Goal: Task Accomplishment & Management: Manage account settings

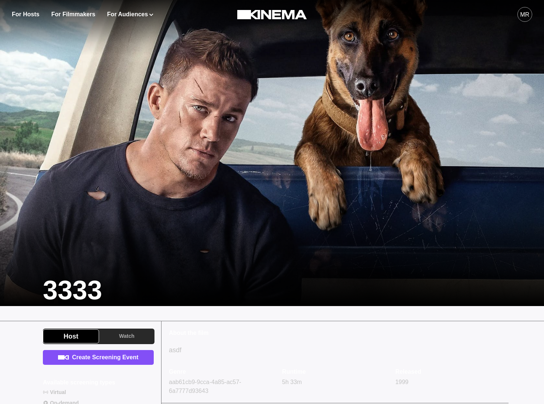
click at [525, 14] on div "MR" at bounding box center [524, 14] width 9 height 9
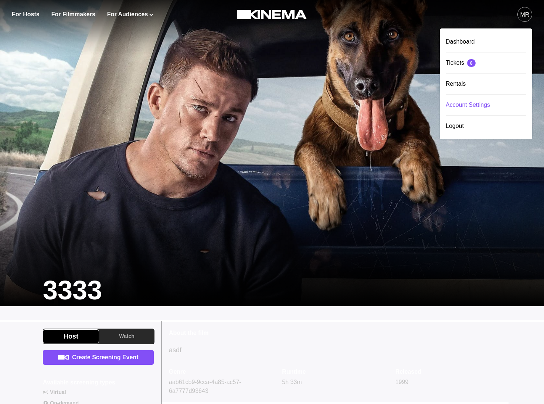
click at [464, 102] on div "Account Settings" at bounding box center [486, 105] width 81 height 21
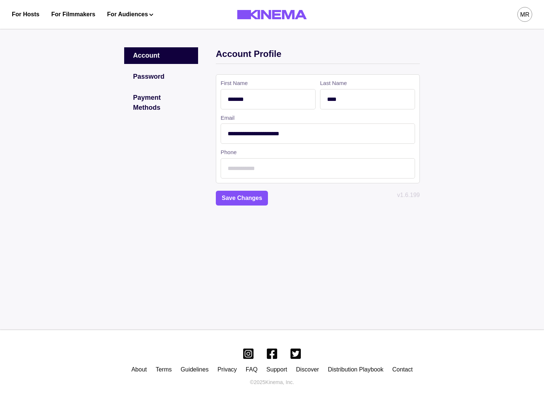
click at [523, 14] on div "MR" at bounding box center [524, 14] width 9 height 9
click at [499, 40] on div "Dashboard" at bounding box center [486, 41] width 81 height 21
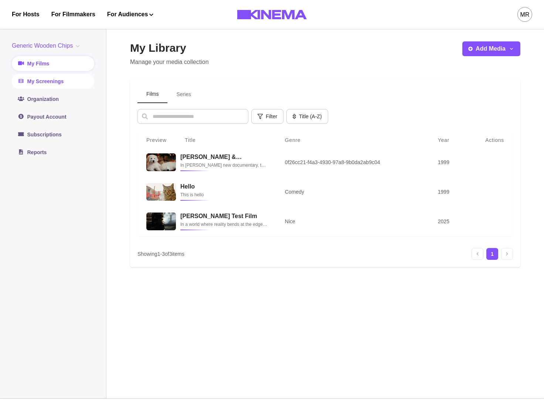
click at [44, 84] on link "My Screenings" at bounding box center [53, 81] width 82 height 15
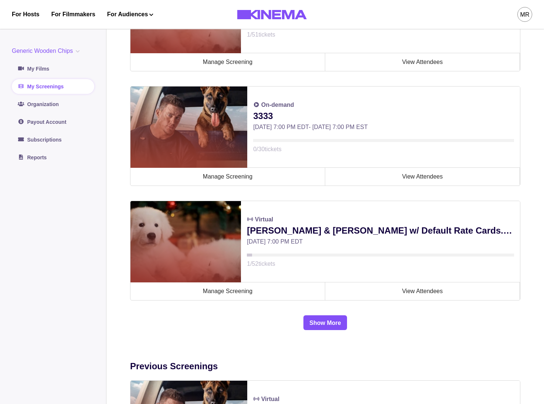
scroll to position [538, 0]
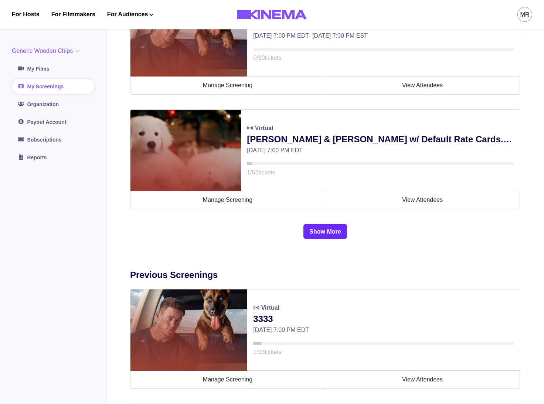
click at [315, 235] on button "Show More" at bounding box center [324, 231] width 43 height 15
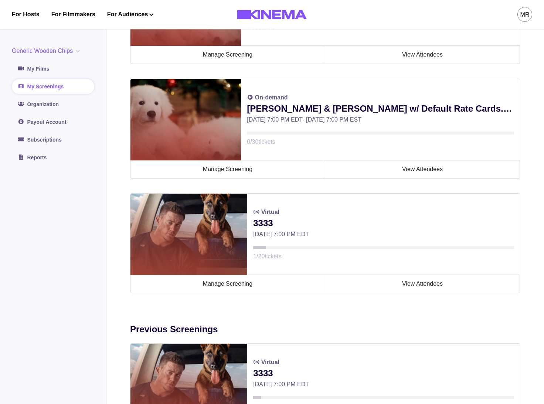
scroll to position [1027, 0]
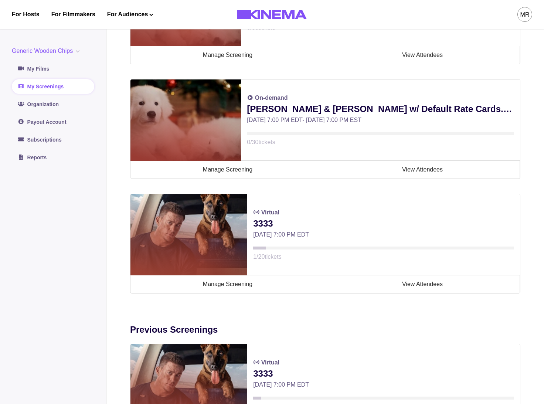
click at [528, 141] on main "My Screenings The following are the screening events created and hosted by you.…" at bounding box center [324, 266] width 437 height 2539
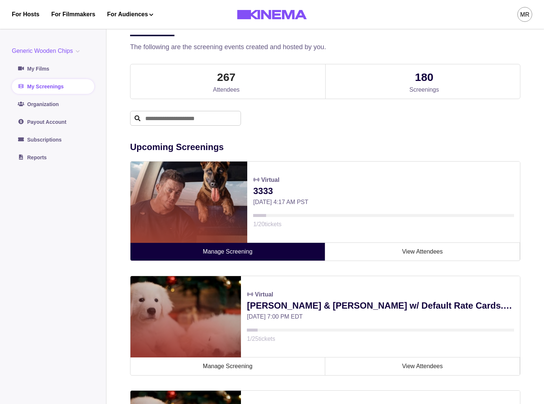
click at [257, 246] on link "Manage Screening" at bounding box center [227, 252] width 195 height 18
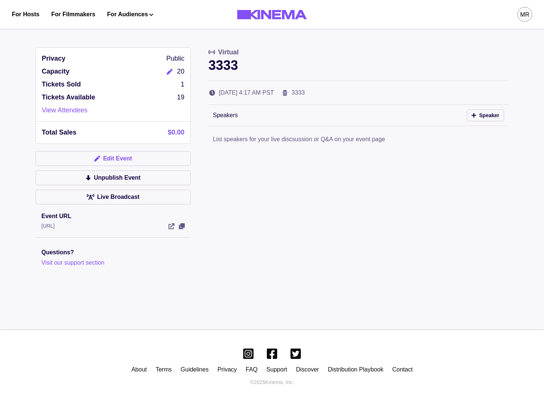
click at [131, 163] on button "Edit Event" at bounding box center [112, 158] width 155 height 15
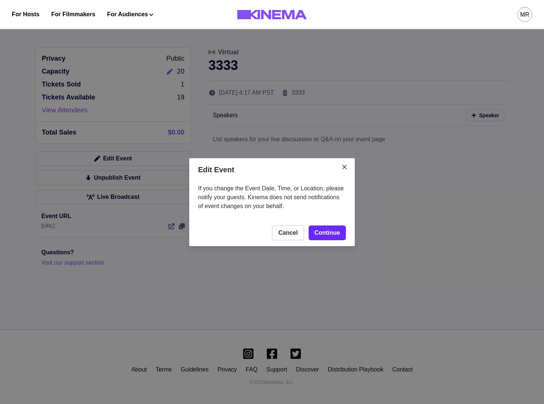
click at [337, 225] on link "Continue" at bounding box center [326, 232] width 37 height 15
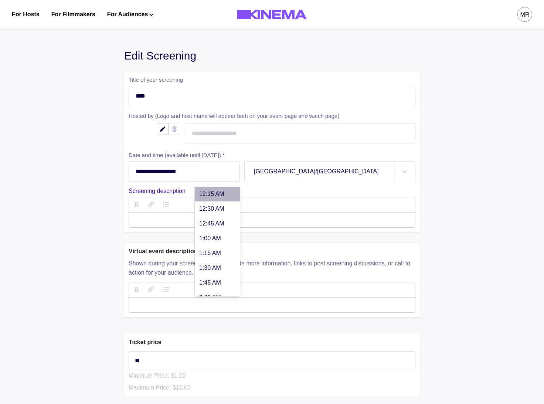
click at [216, 173] on div at bounding box center [217, 171] width 26 height 6
drag, startPoint x: 87, startPoint y: 166, endPoint x: 110, endPoint y: 165, distance: 22.9
click at [94, 166] on div "**********" at bounding box center [271, 329] width 535 height 610
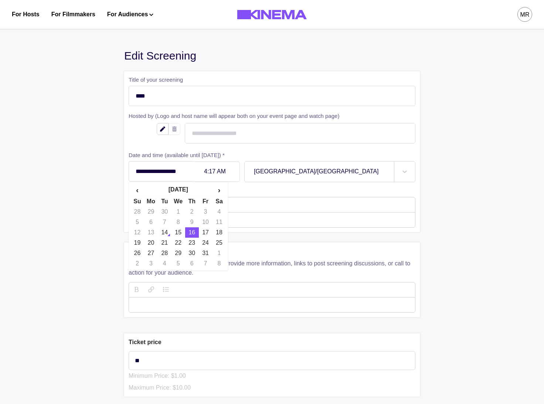
click at [168, 167] on input "**********" at bounding box center [162, 171] width 66 height 20
click at [208, 236] on td "17" at bounding box center [206, 232] width 14 height 10
type input "**********"
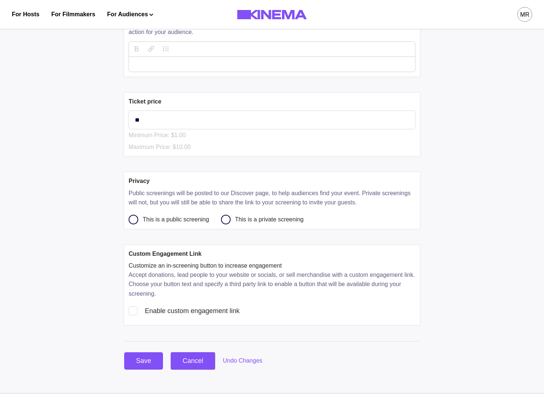
scroll to position [306, 0]
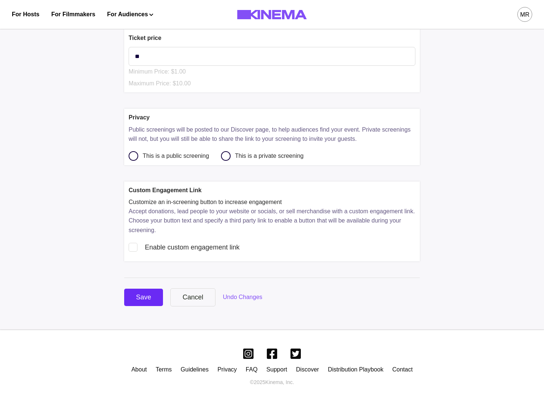
click at [144, 296] on div "Save" at bounding box center [143, 297] width 15 height 10
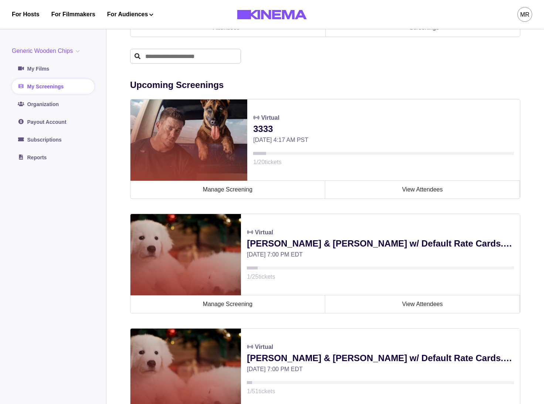
scroll to position [100, 0]
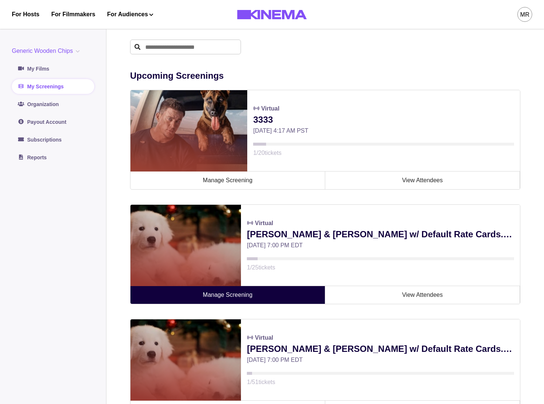
click at [307, 300] on link "Manage Screening" at bounding box center [227, 295] width 195 height 18
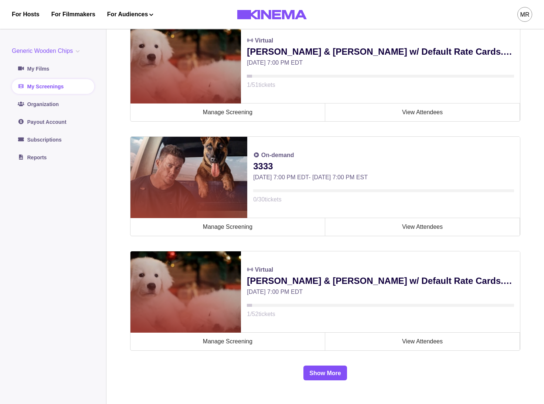
scroll to position [448, 0]
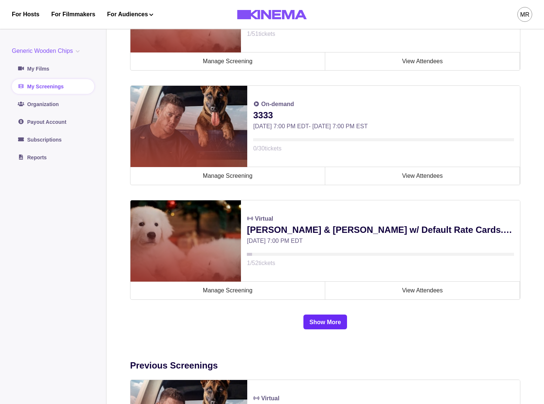
drag, startPoint x: 322, startPoint y: 315, endPoint x: 323, endPoint y: 319, distance: 4.5
click at [322, 315] on button "Show More" at bounding box center [324, 321] width 43 height 15
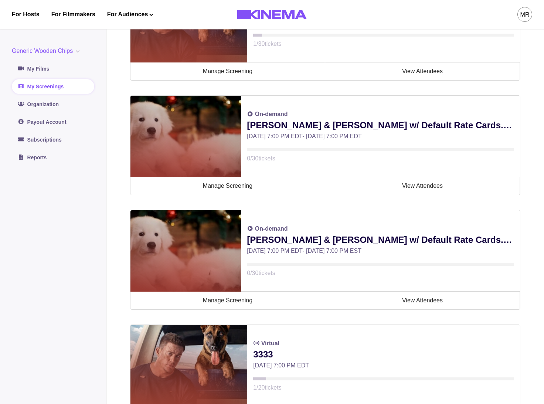
scroll to position [966, 0]
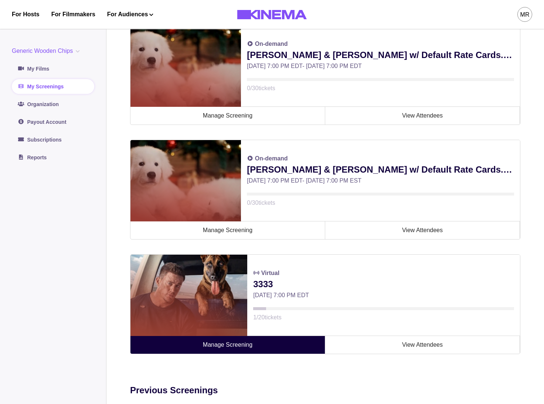
click at [253, 343] on link "Manage Screening" at bounding box center [227, 345] width 195 height 18
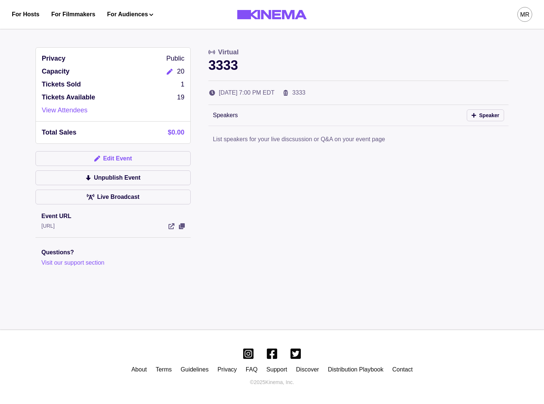
click at [119, 154] on button "Edit Event" at bounding box center [112, 158] width 155 height 15
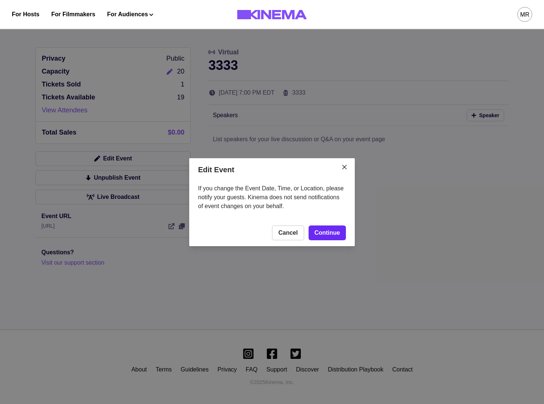
click at [320, 229] on link "Continue" at bounding box center [326, 232] width 37 height 15
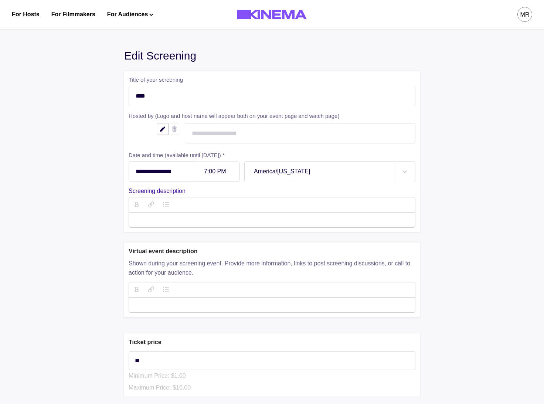
click at [223, 177] on div "7:00 PM" at bounding box center [217, 171] width 45 height 20
click at [168, 169] on input "**********" at bounding box center [162, 171] width 66 height 20
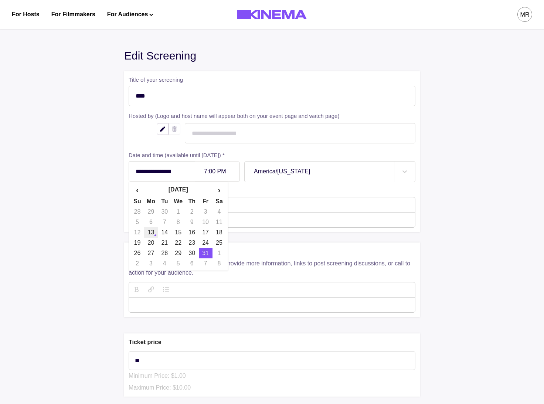
click at [156, 237] on td "13" at bounding box center [151, 232] width 14 height 10
type input "**********"
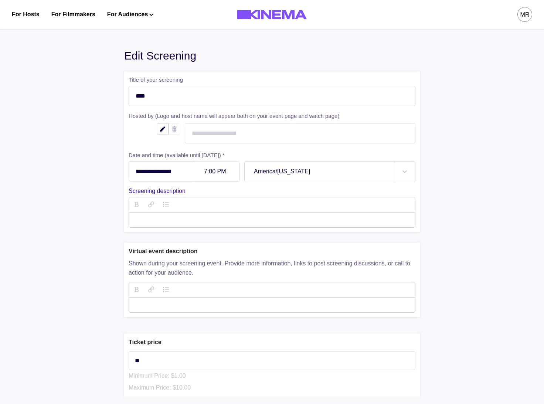
click at [228, 173] on div at bounding box center [217, 171] width 26 height 6
type input "****"
drag, startPoint x: 446, startPoint y: 184, endPoint x: 457, endPoint y: 186, distance: 12.1
click at [446, 183] on div "**********" at bounding box center [271, 329] width 535 height 610
click at [224, 171] on div at bounding box center [217, 171] width 26 height 6
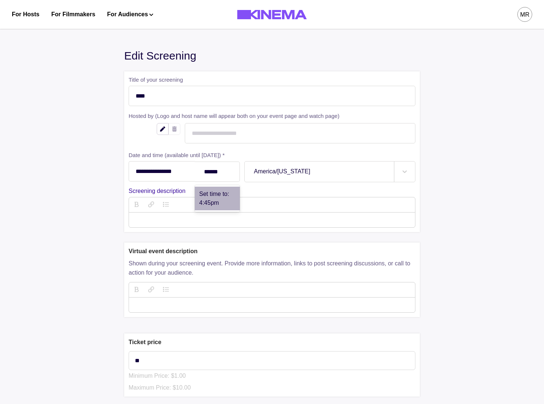
type input "******"
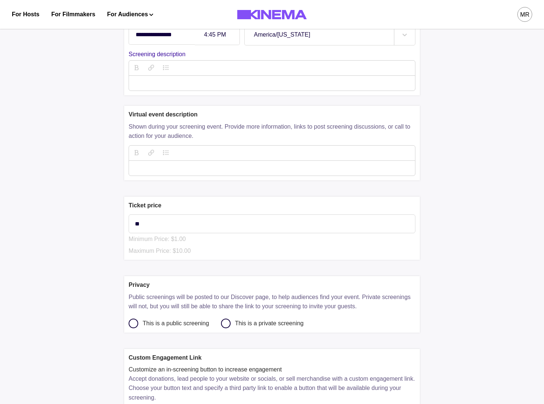
scroll to position [306, 0]
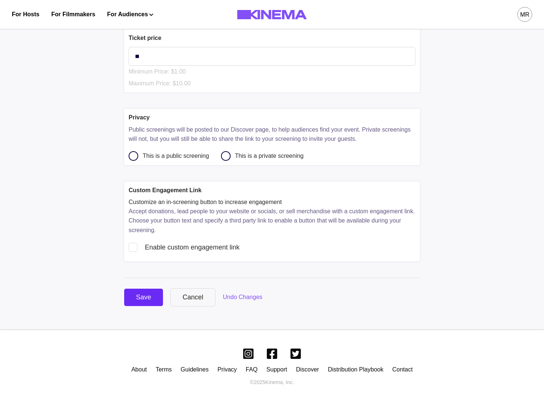
click at [147, 300] on div "Save" at bounding box center [143, 297] width 15 height 10
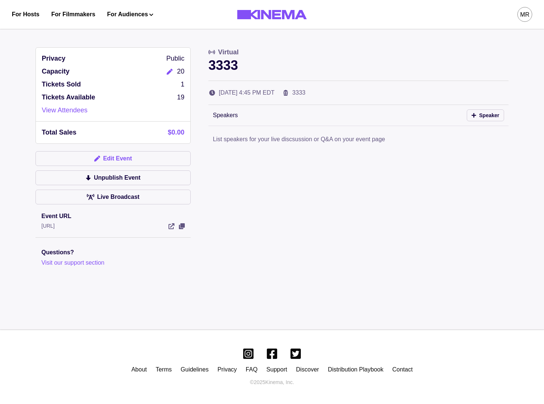
click at [116, 164] on button "Edit Event" at bounding box center [112, 158] width 155 height 15
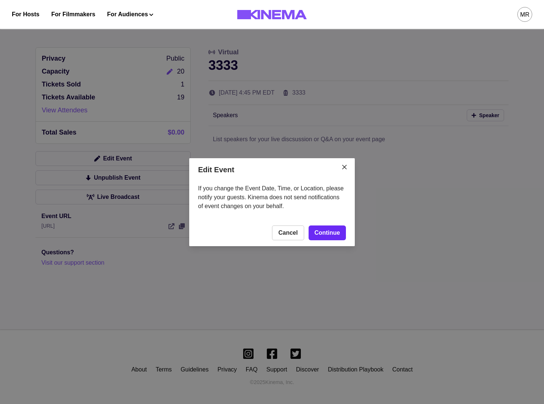
click at [329, 227] on link "Continue" at bounding box center [326, 232] width 37 height 15
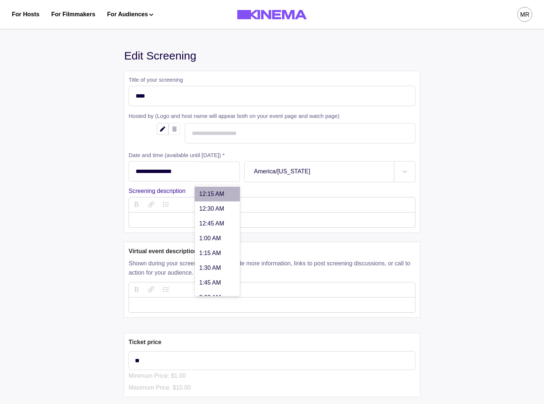
click at [215, 174] on div at bounding box center [217, 171] width 26 height 6
click at [222, 173] on div at bounding box center [217, 171] width 26 height 6
type input "******"
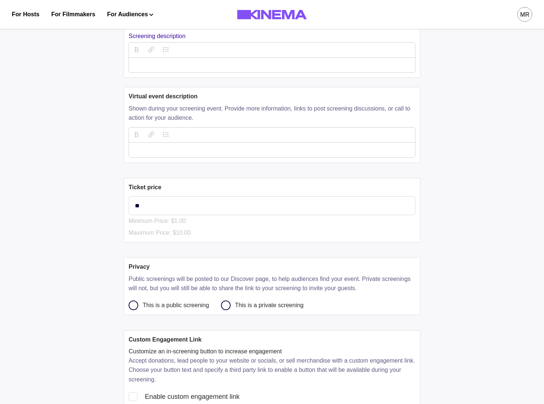
scroll to position [306, 0]
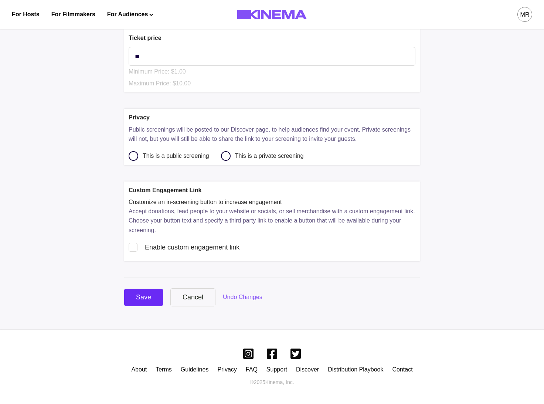
click at [143, 295] on div "Save" at bounding box center [143, 297] width 15 height 10
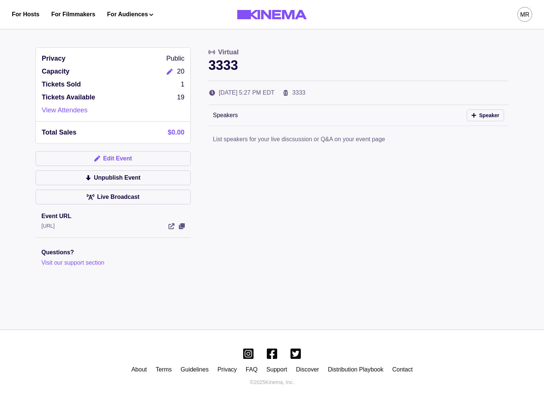
click at [138, 158] on button "Edit Event" at bounding box center [112, 158] width 155 height 15
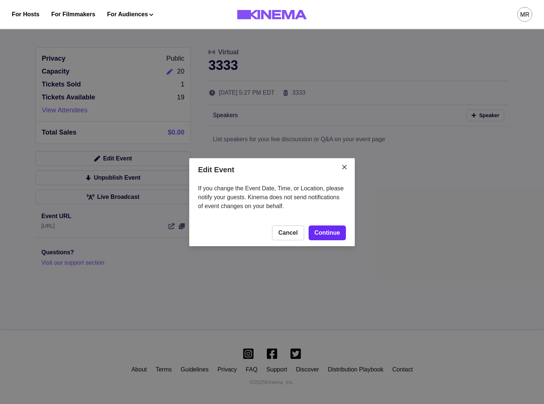
click at [332, 230] on link "Continue" at bounding box center [326, 232] width 37 height 15
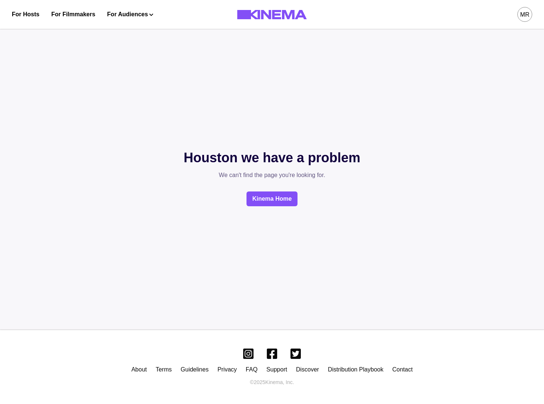
click at [204, 201] on div "Kinema Home" at bounding box center [272, 198] width 177 height 15
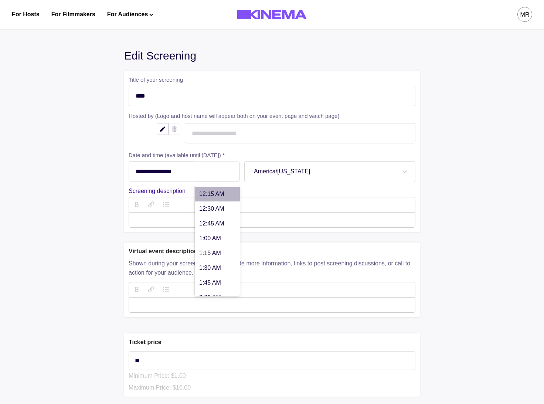
click at [209, 174] on div at bounding box center [217, 171] width 26 height 6
type input "******"
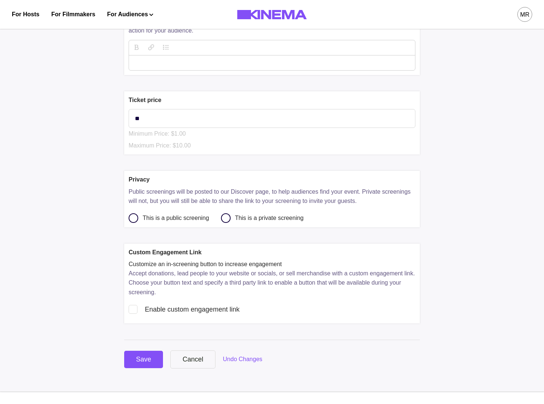
scroll to position [306, 0]
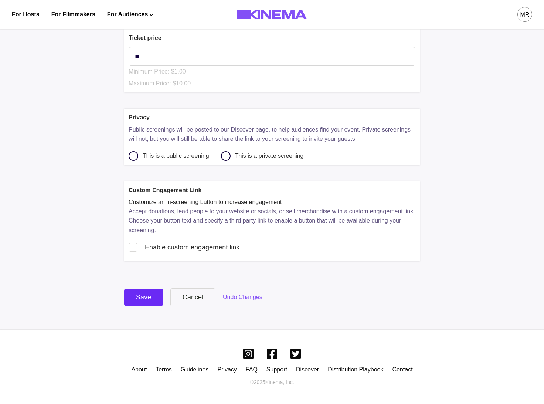
click at [148, 299] on div "Save" at bounding box center [143, 297] width 15 height 10
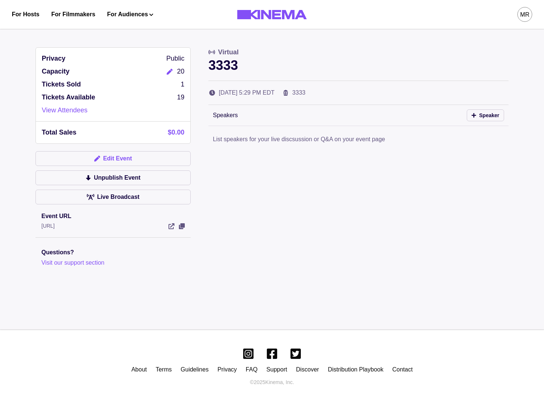
click at [137, 156] on button "Edit Event" at bounding box center [112, 158] width 155 height 15
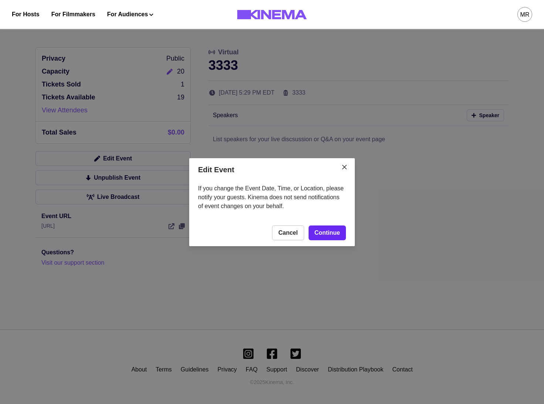
click at [329, 238] on link "Continue" at bounding box center [326, 232] width 37 height 15
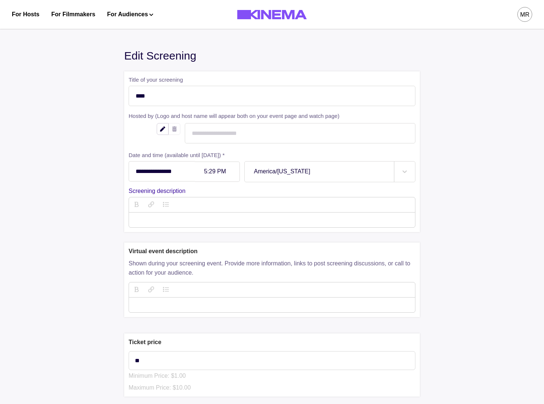
click at [210, 167] on div "5:29 PM" at bounding box center [217, 171] width 45 height 20
type input "******"
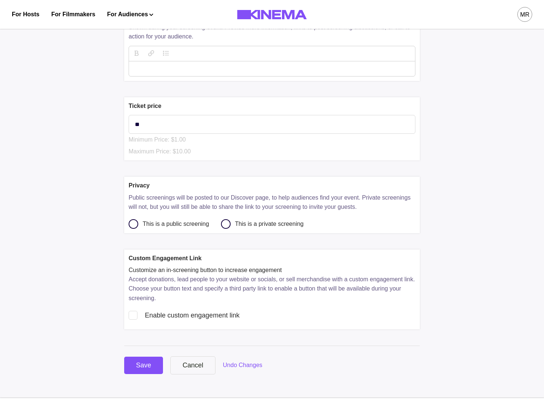
scroll to position [260, 0]
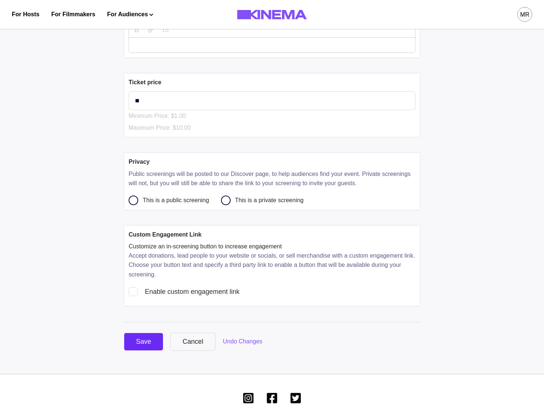
click at [157, 351] on div "Save Cancel Undo Changes" at bounding box center [272, 341] width 296 height 18
click at [154, 347] on button "Save" at bounding box center [143, 341] width 39 height 17
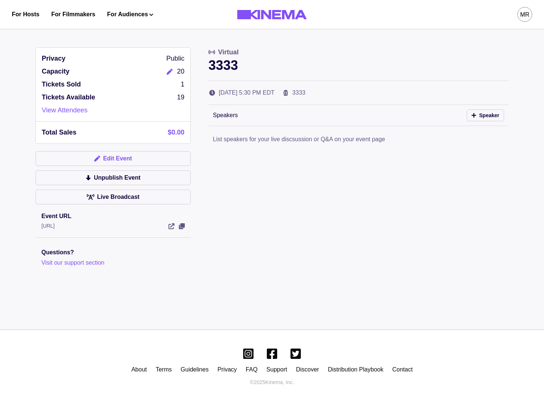
click at [124, 160] on button "Edit Event" at bounding box center [112, 158] width 155 height 15
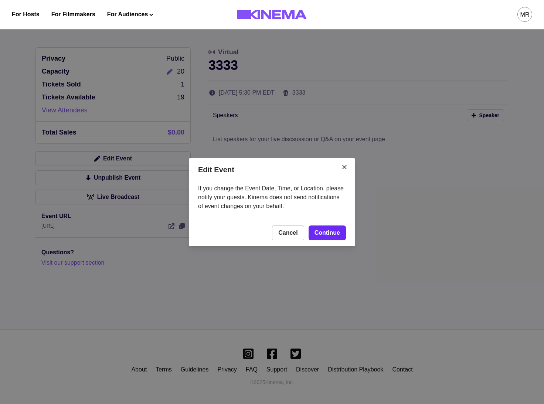
click at [322, 236] on link "Continue" at bounding box center [326, 232] width 37 height 15
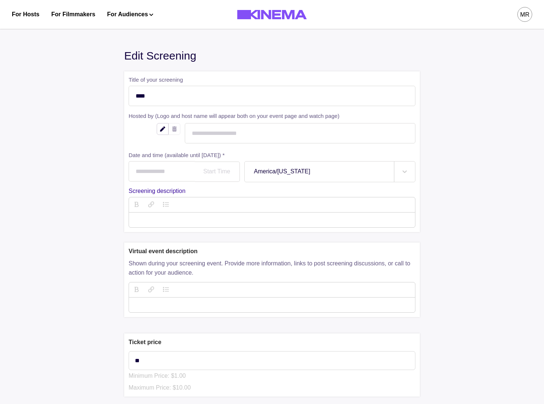
type input "**********"
click at [315, 68] on div "**********" at bounding box center [272, 328] width 296 height 563
click at [223, 172] on div at bounding box center [217, 171] width 26 height 6
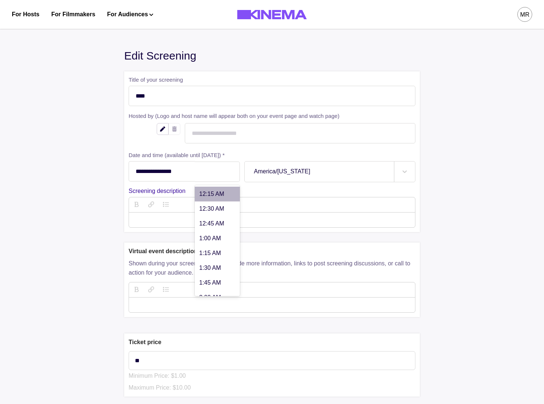
type input "*"
type input "******"
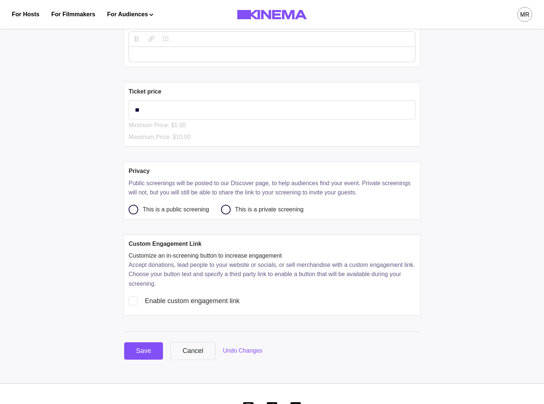
scroll to position [306, 0]
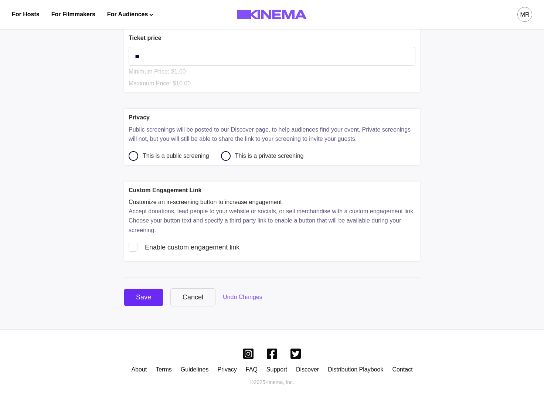
click at [141, 294] on div "Save" at bounding box center [143, 297] width 15 height 10
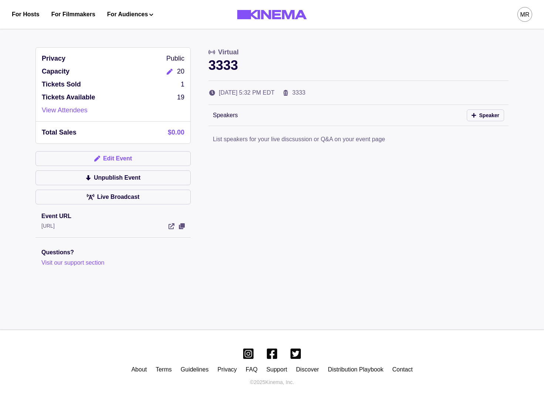
click at [143, 161] on button "Edit Event" at bounding box center [112, 158] width 155 height 15
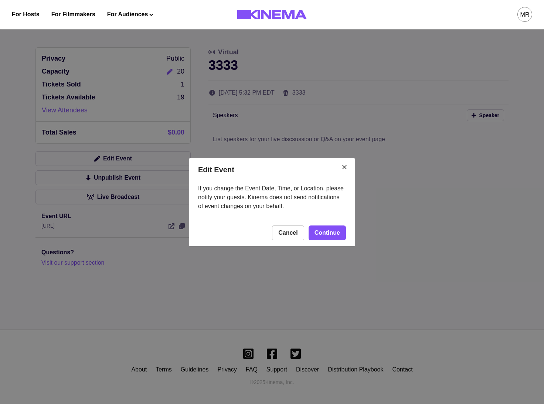
click at [334, 241] on footer "Cancel Continue" at bounding box center [272, 232] width 166 height 27
click at [334, 236] on link "Continue" at bounding box center [326, 232] width 37 height 15
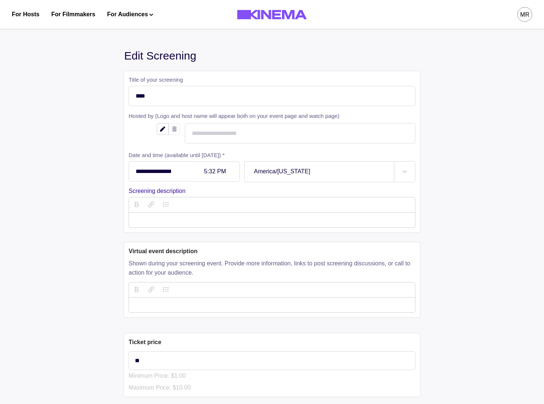
click at [211, 169] on div at bounding box center [217, 171] width 26 height 6
type input "******"
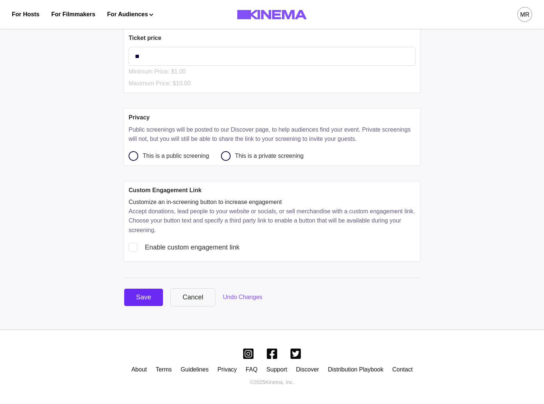
click at [139, 289] on button "Save" at bounding box center [143, 297] width 39 height 17
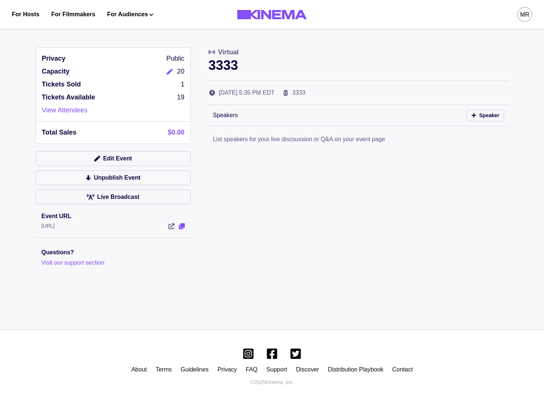
click at [184, 225] on icon "View Event" at bounding box center [182, 226] width 6 height 6
click at [144, 160] on button "Edit Event" at bounding box center [112, 158] width 155 height 15
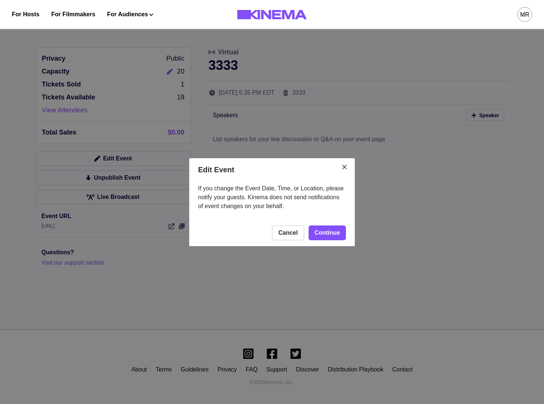
click at [336, 241] on footer "Cancel Continue" at bounding box center [272, 232] width 166 height 27
click at [335, 236] on link "Continue" at bounding box center [326, 232] width 37 height 15
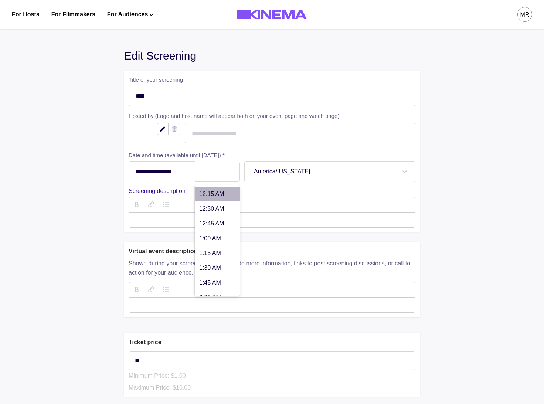
click at [225, 176] on div "5:35 PM" at bounding box center [217, 171] width 45 height 20
type input "******"
click at [218, 172] on div at bounding box center [217, 171] width 26 height 6
type input "******"
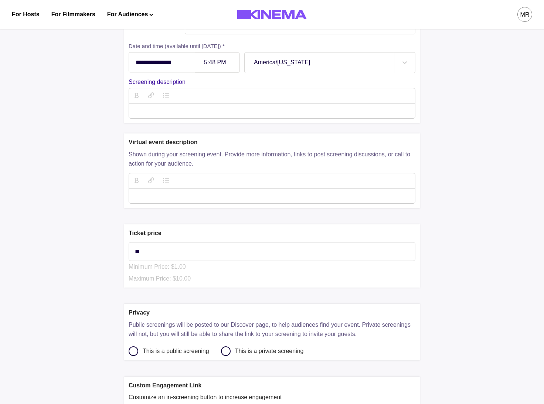
scroll to position [306, 0]
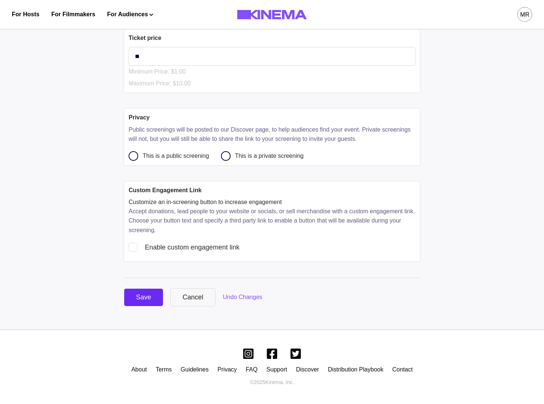
click at [143, 297] on div "Save" at bounding box center [143, 297] width 15 height 10
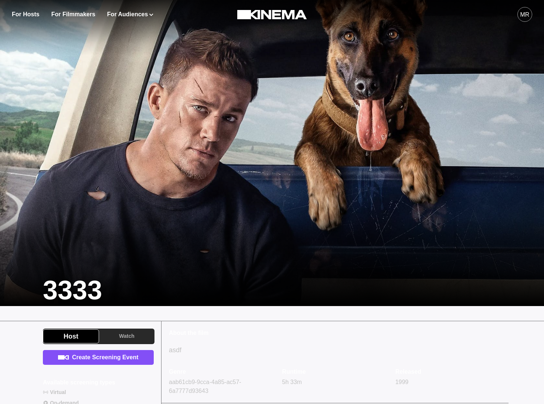
click at [120, 360] on link "Create Screening Event" at bounding box center [98, 357] width 111 height 15
